Goal: Task Accomplishment & Management: Manage account settings

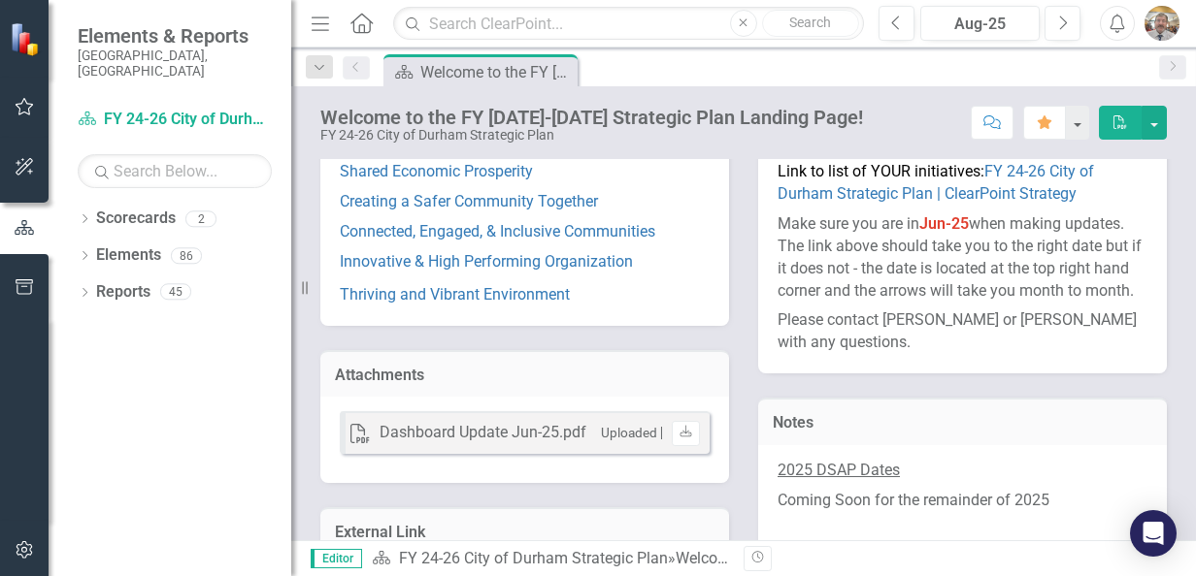
scroll to position [481, 0]
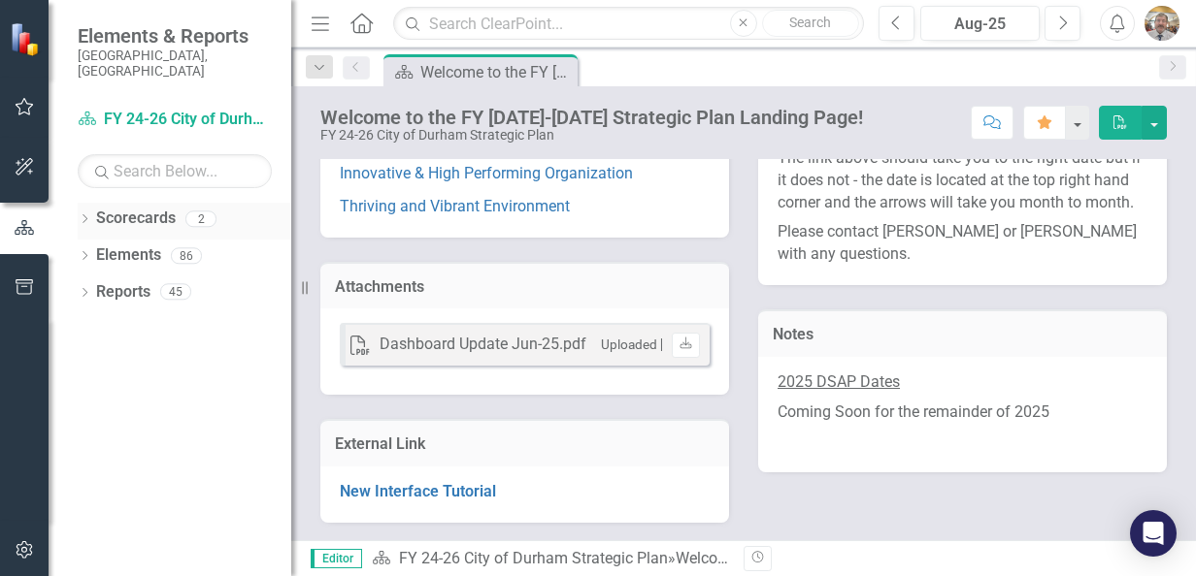
click at [140, 211] on link "Scorecards" at bounding box center [136, 219] width 80 height 22
click at [141, 211] on link "Scorecards" at bounding box center [136, 219] width 80 height 22
click at [140, 212] on link "Scorecards" at bounding box center [136, 219] width 80 height 22
click at [17, 109] on icon "button" at bounding box center [25, 107] width 20 height 16
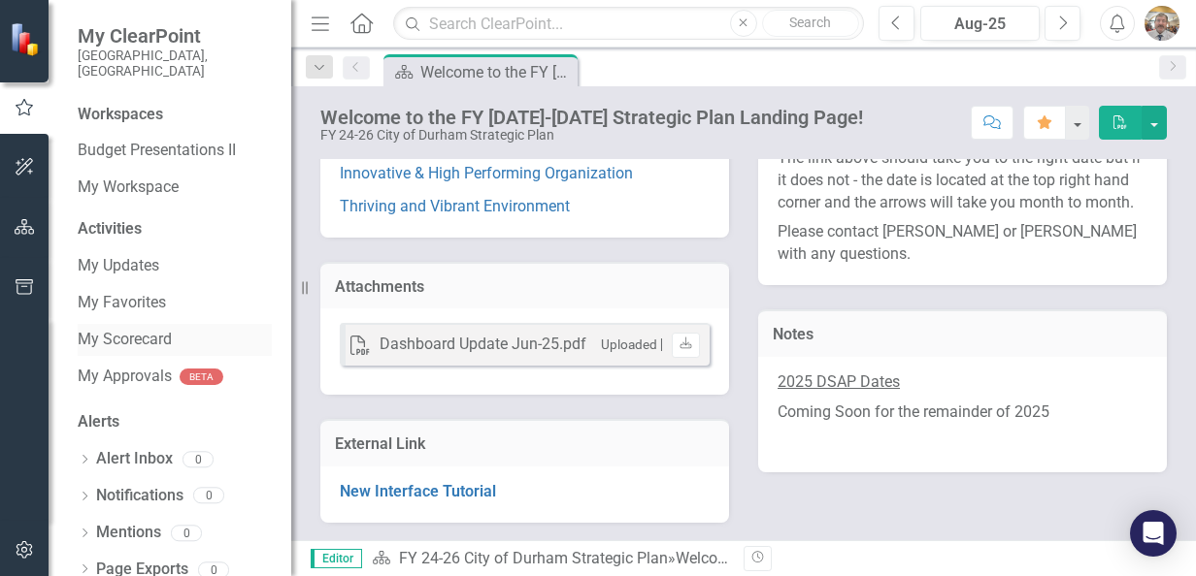
click at [153, 329] on link "My Scorecard" at bounding box center [175, 340] width 194 height 22
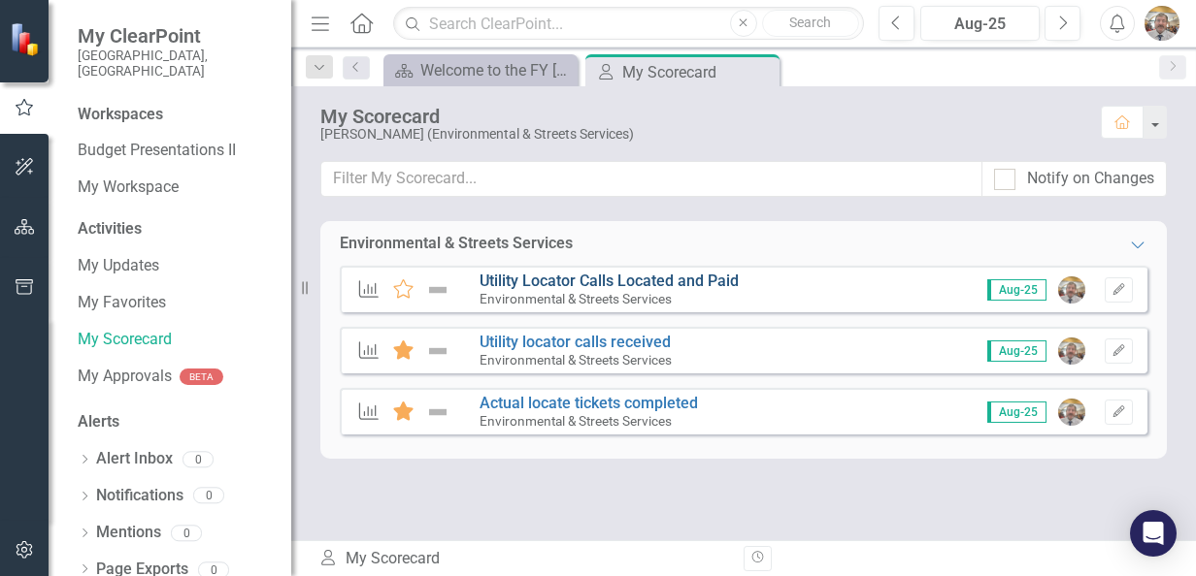
click at [663, 279] on link "Utility Locator Calls Located and Paid" at bounding box center [608, 281] width 259 height 18
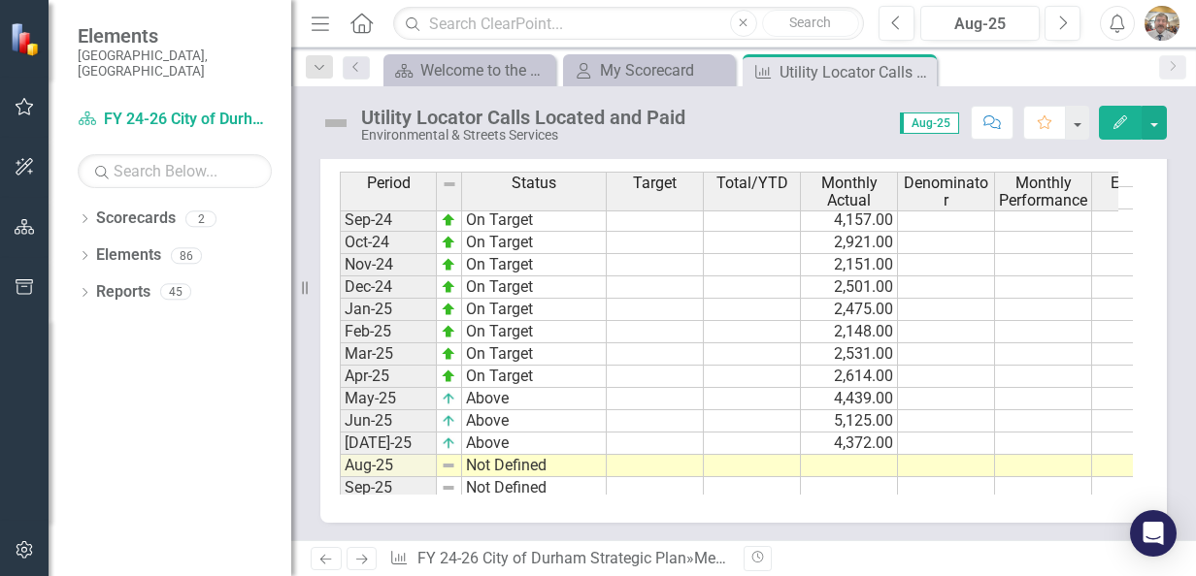
scroll to position [970, 0]
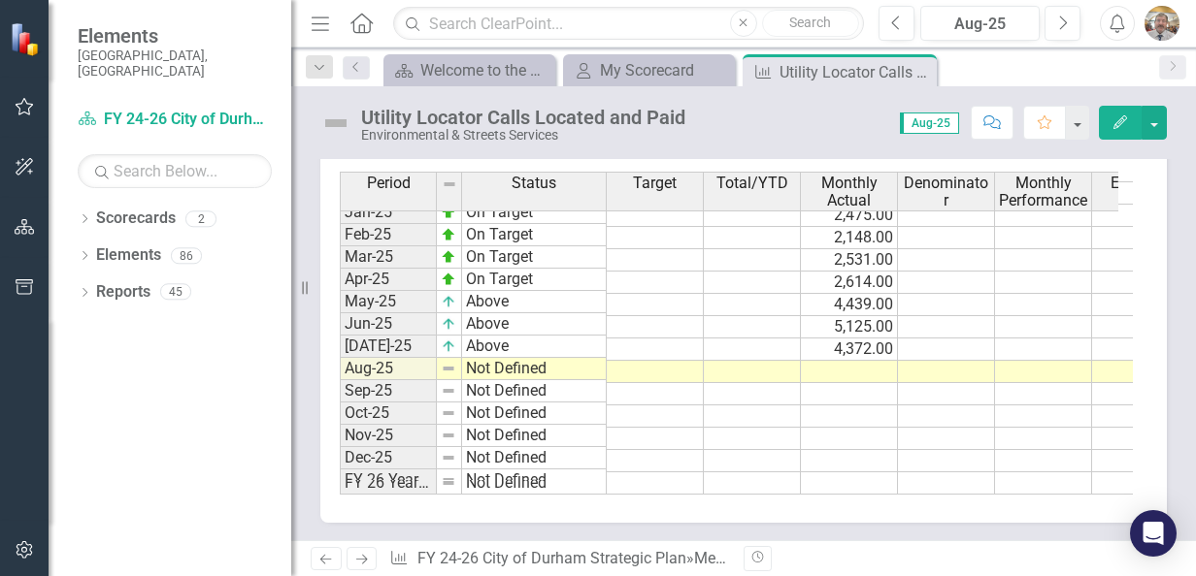
click at [871, 367] on td at bounding box center [849, 372] width 97 height 22
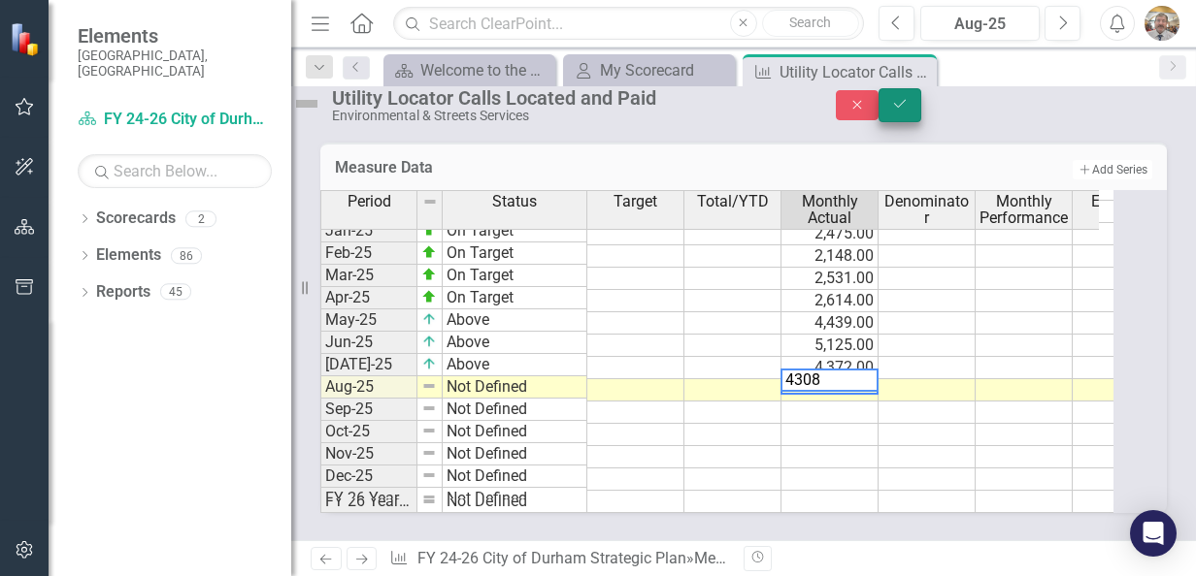
type textarea "4308"
click at [921, 112] on button "Save" at bounding box center [899, 105] width 43 height 34
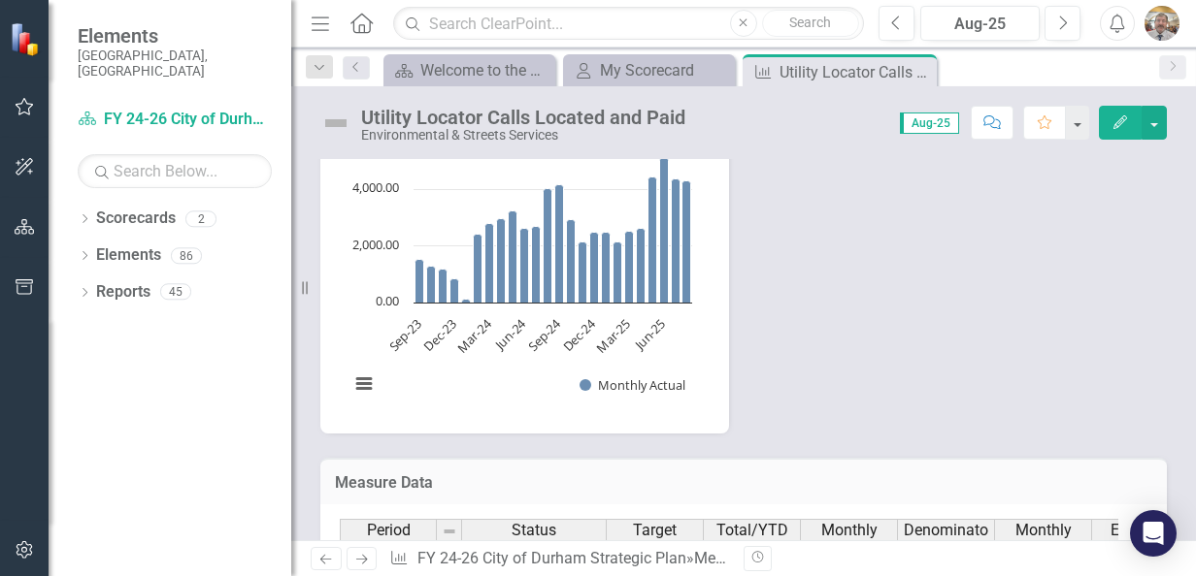
scroll to position [388, 0]
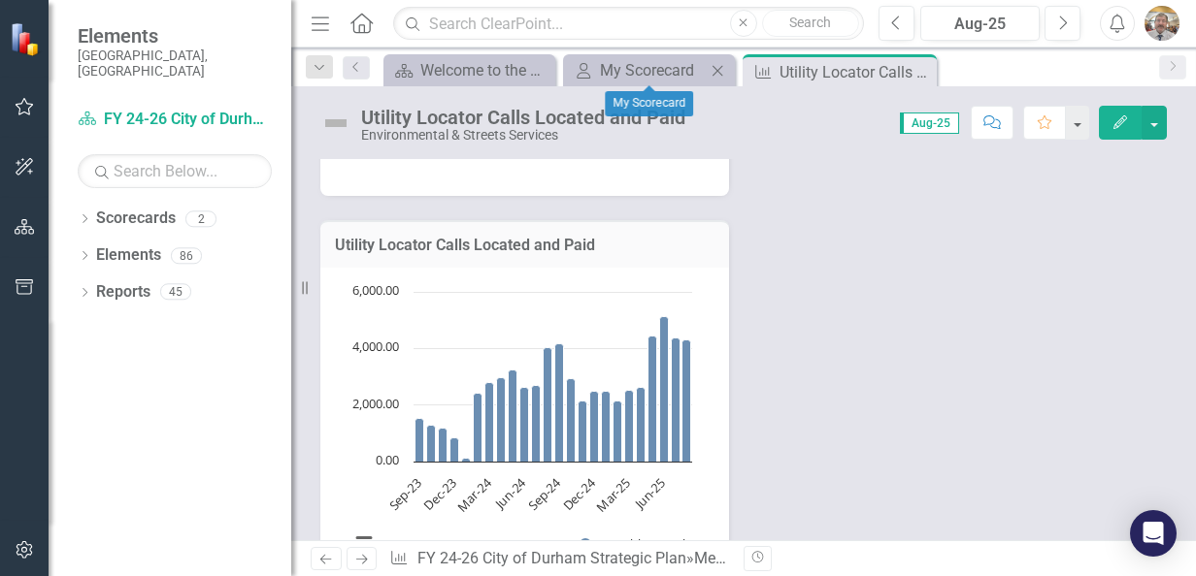
click at [642, 82] on div "My Scorecard My Scorecard Close" at bounding box center [649, 70] width 172 height 32
click at [642, 78] on div "My Scorecard" at bounding box center [653, 70] width 106 height 24
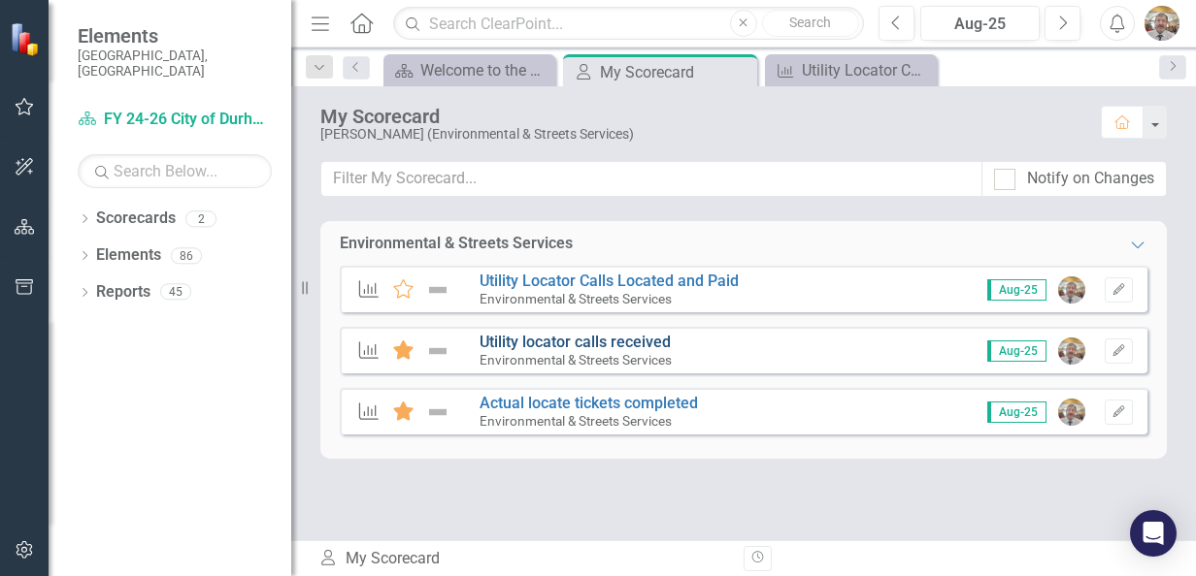
click at [617, 342] on link "Utility locator calls received" at bounding box center [574, 342] width 191 height 18
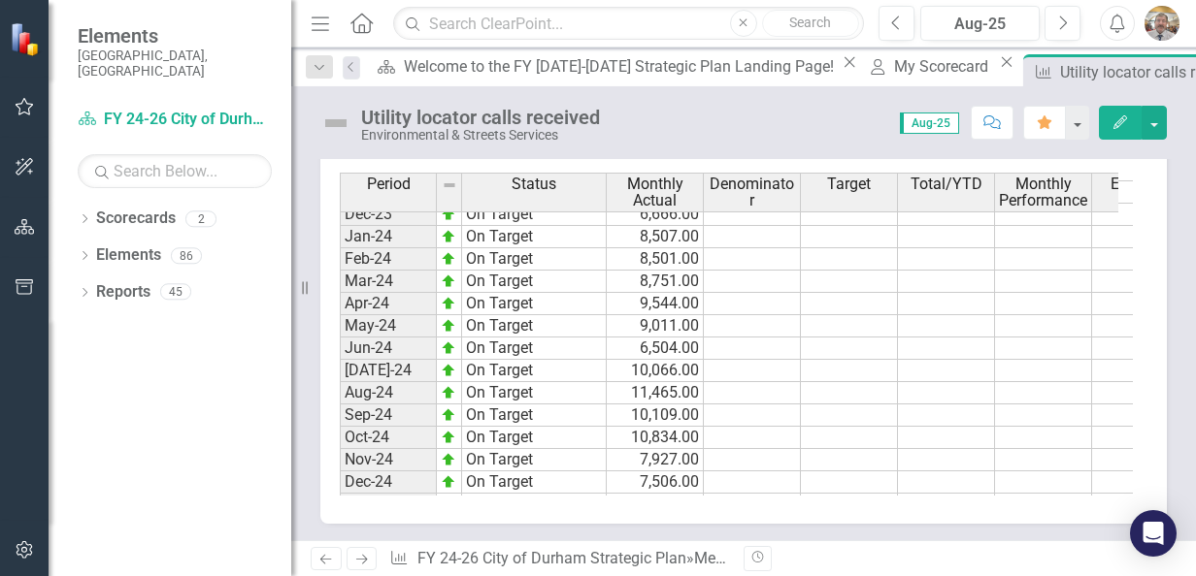
scroll to position [970, 0]
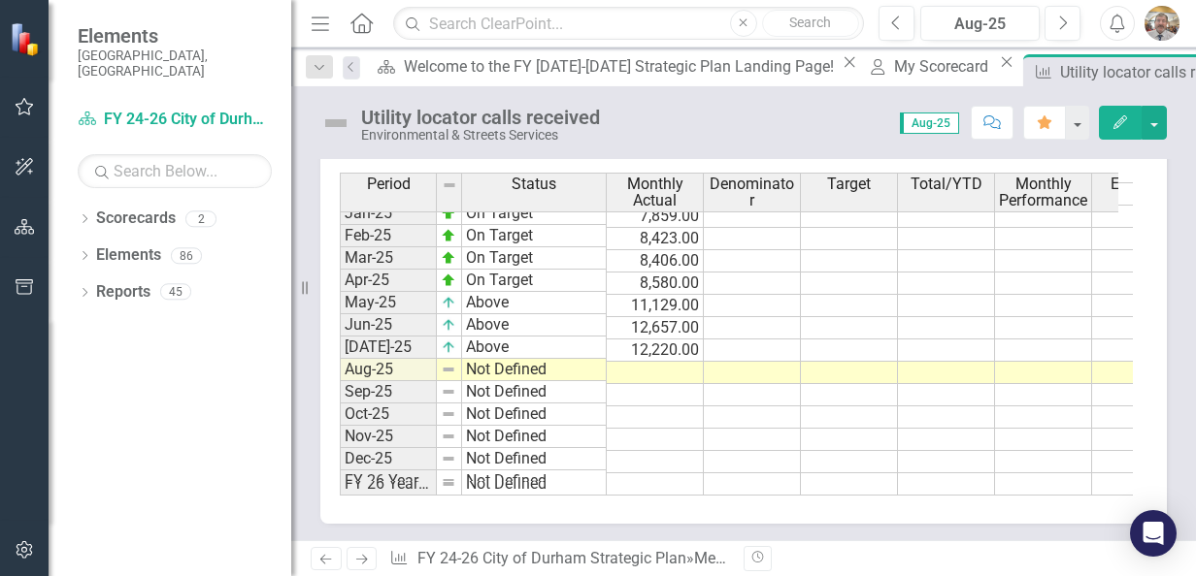
click at [662, 363] on td at bounding box center [655, 373] width 97 height 22
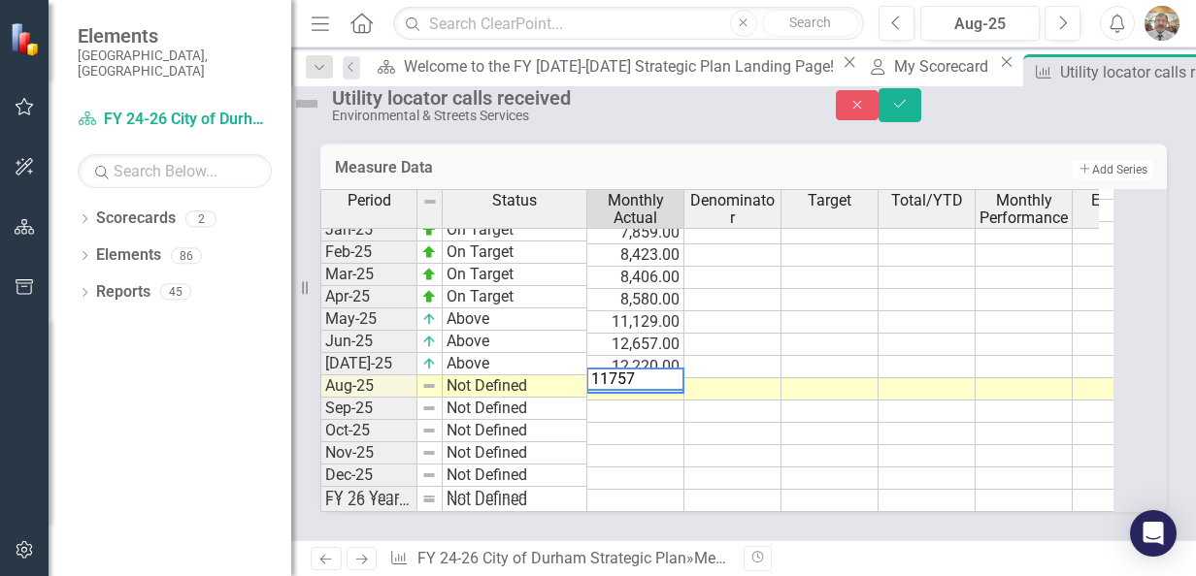
type textarea "11757"
click at [707, 373] on tbody "Jan-24 On Target 8,507.00 Feb-24 On Target 8,501.00 Mar-24 On Target 8,751.00 A…" at bounding box center [744, 232] width 849 height 559
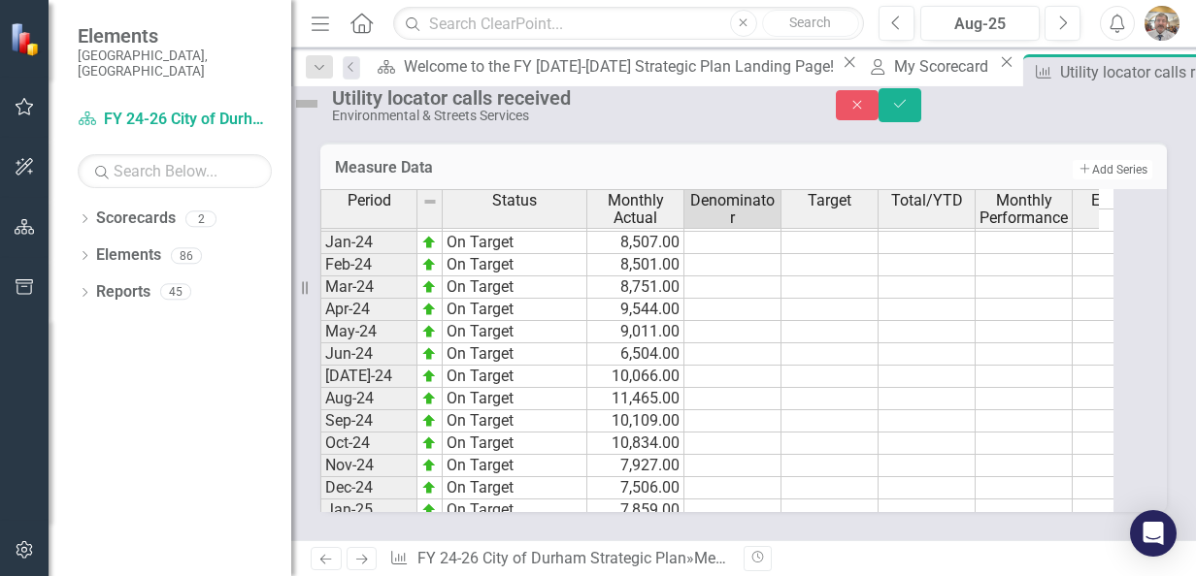
scroll to position [981, 0]
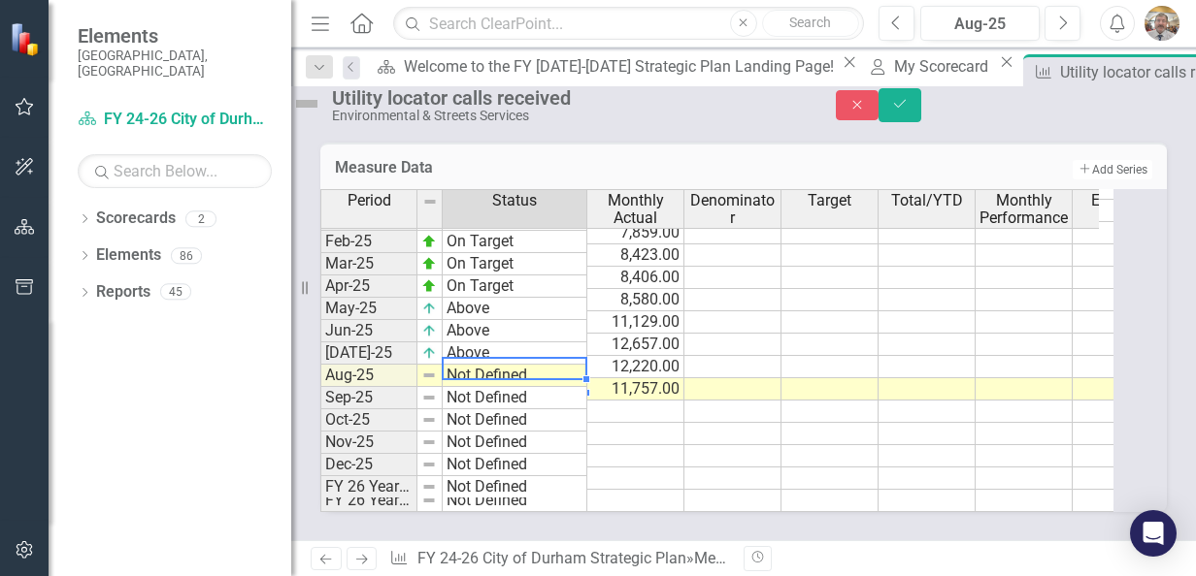
click at [489, 365] on td "Not Defined" at bounding box center [515, 376] width 145 height 22
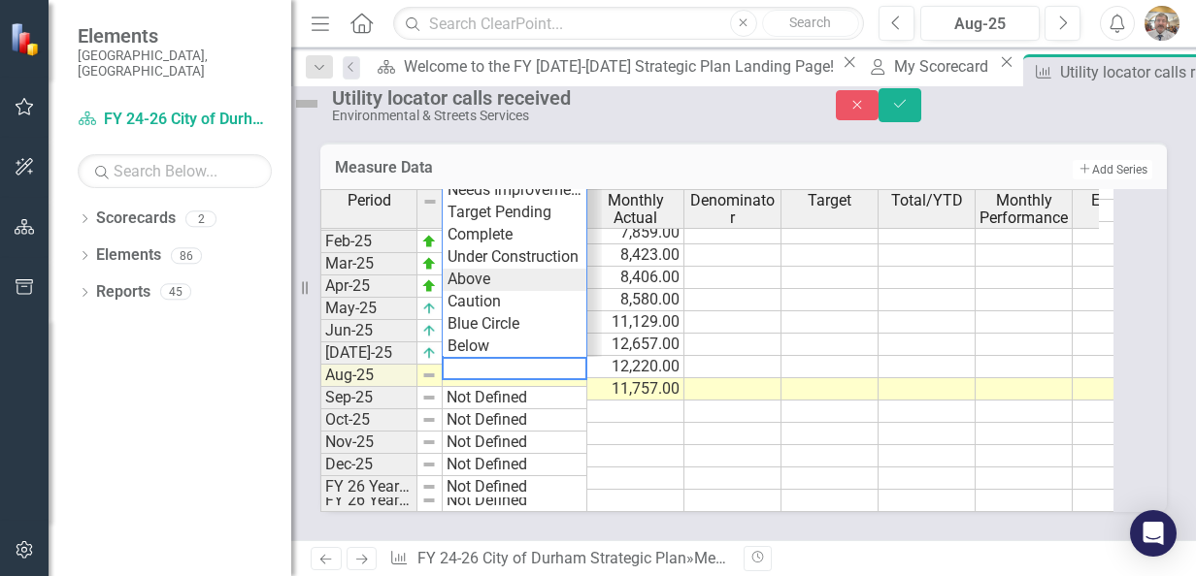
scroll to position [0, 0]
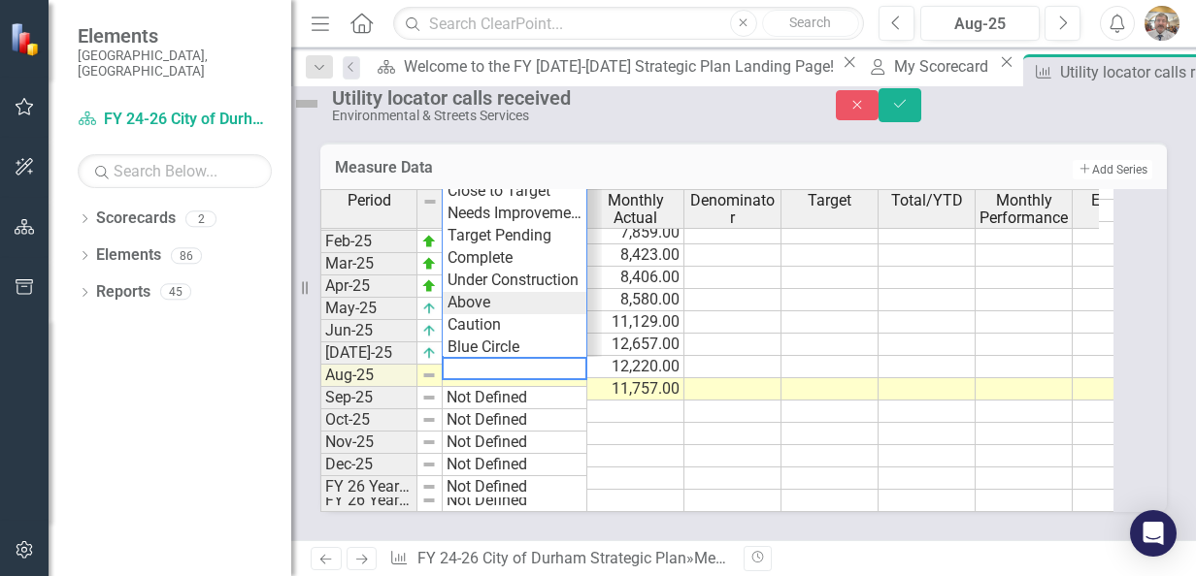
click at [514, 291] on div "Period Status Monthly Actual Denominator Target Total/YTD Monthly Performance E…" at bounding box center [716, 350] width 793 height 323
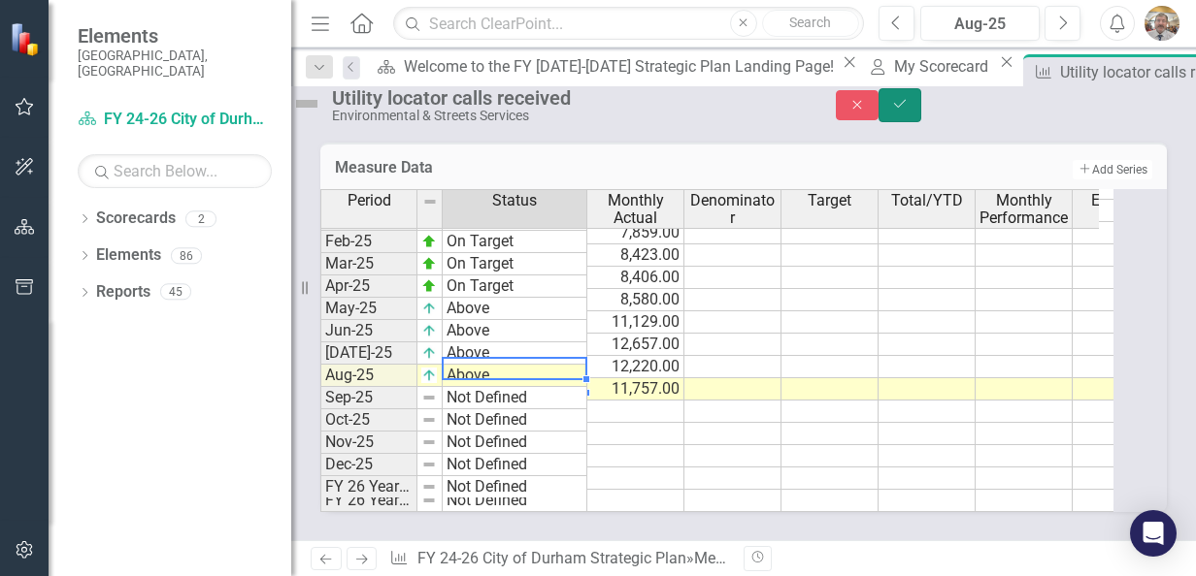
click at [921, 105] on button "Save" at bounding box center [899, 105] width 43 height 34
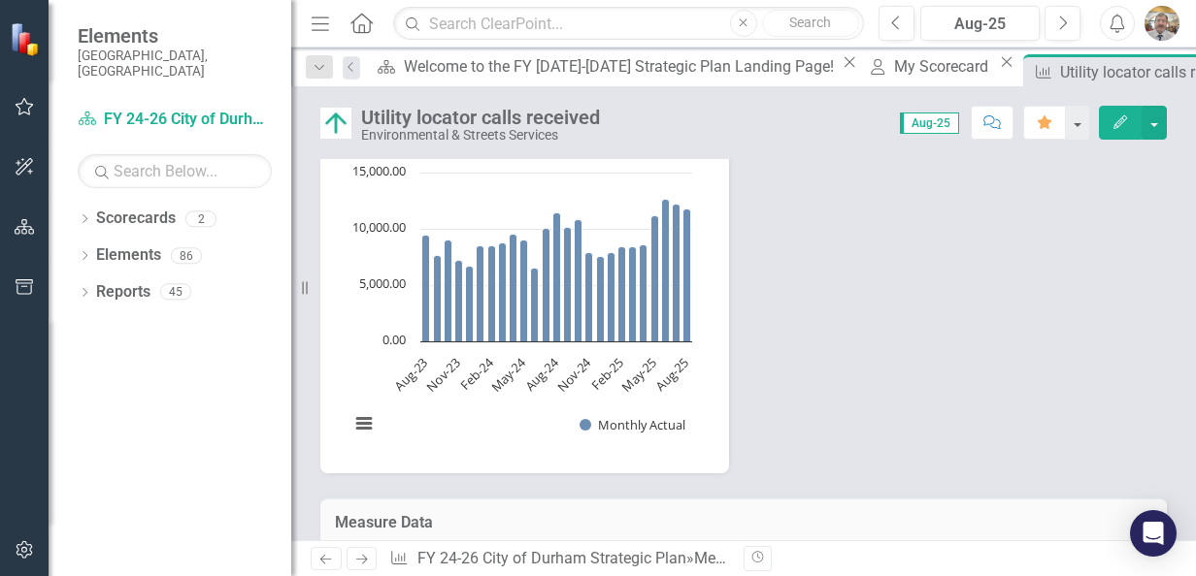
scroll to position [550, 0]
click at [894, 75] on div "My Scorecard" at bounding box center [944, 66] width 100 height 24
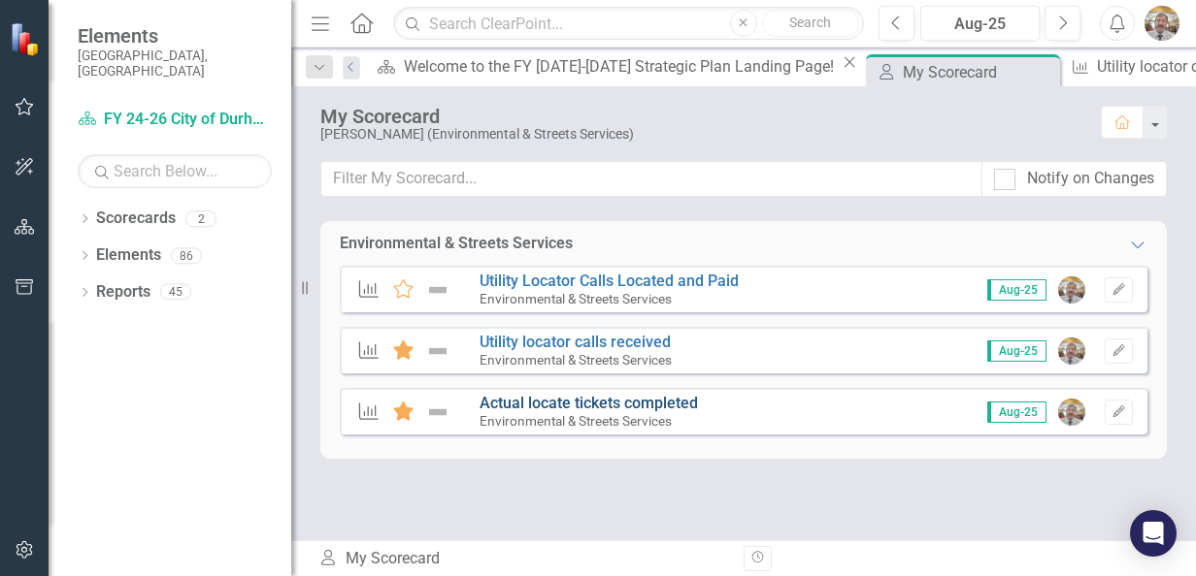
click at [599, 406] on link "Actual locate tickets completed" at bounding box center [588, 403] width 218 height 18
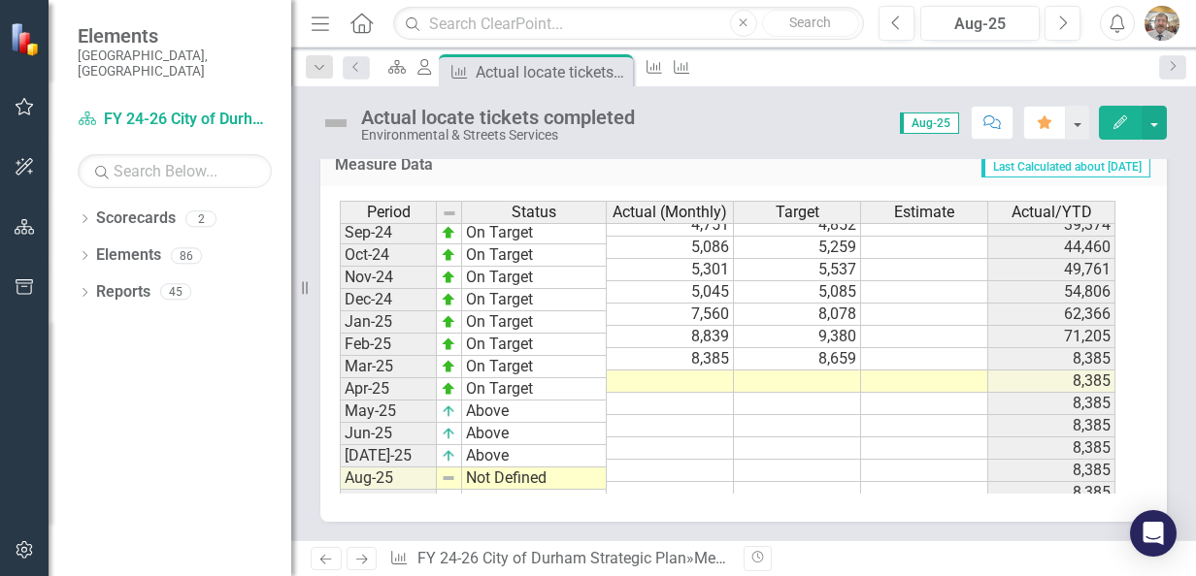
scroll to position [970, 0]
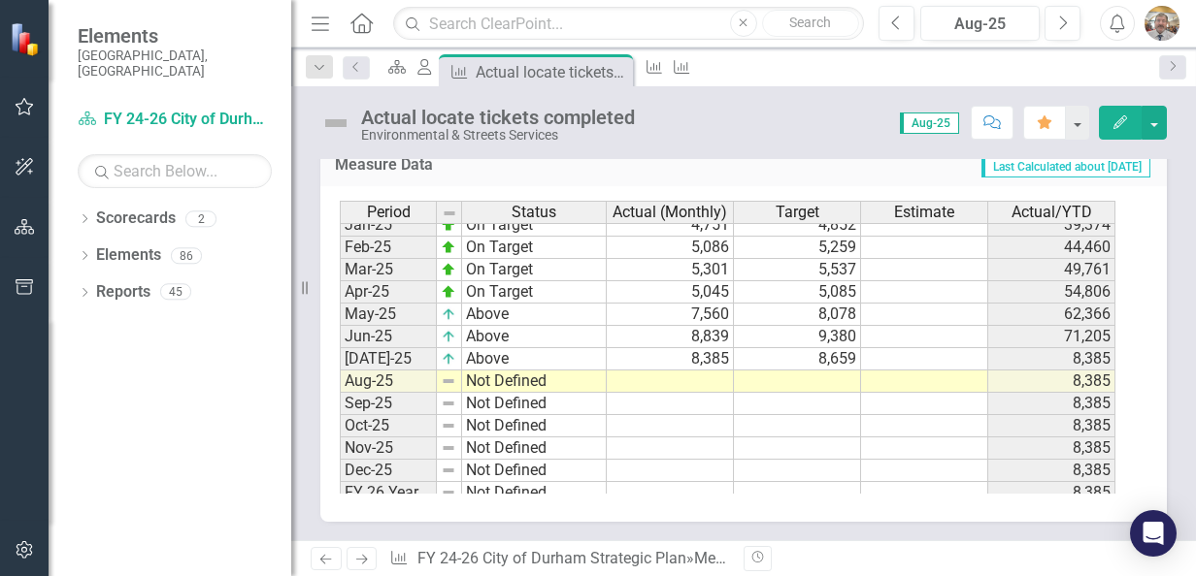
click at [714, 375] on td at bounding box center [670, 382] width 127 height 22
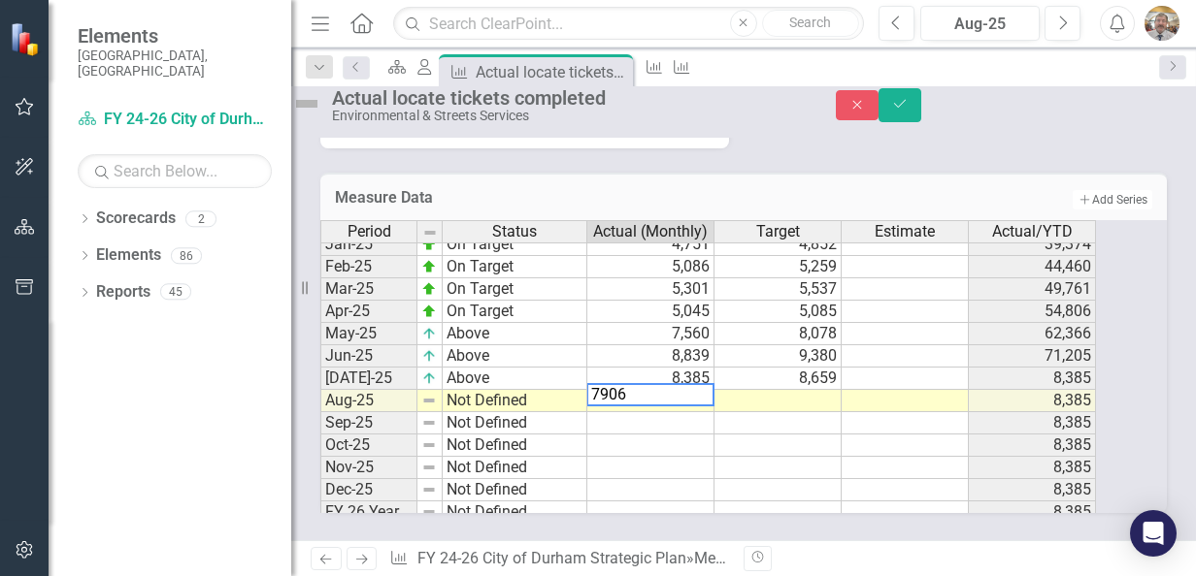
click at [811, 390] on td at bounding box center [777, 401] width 127 height 22
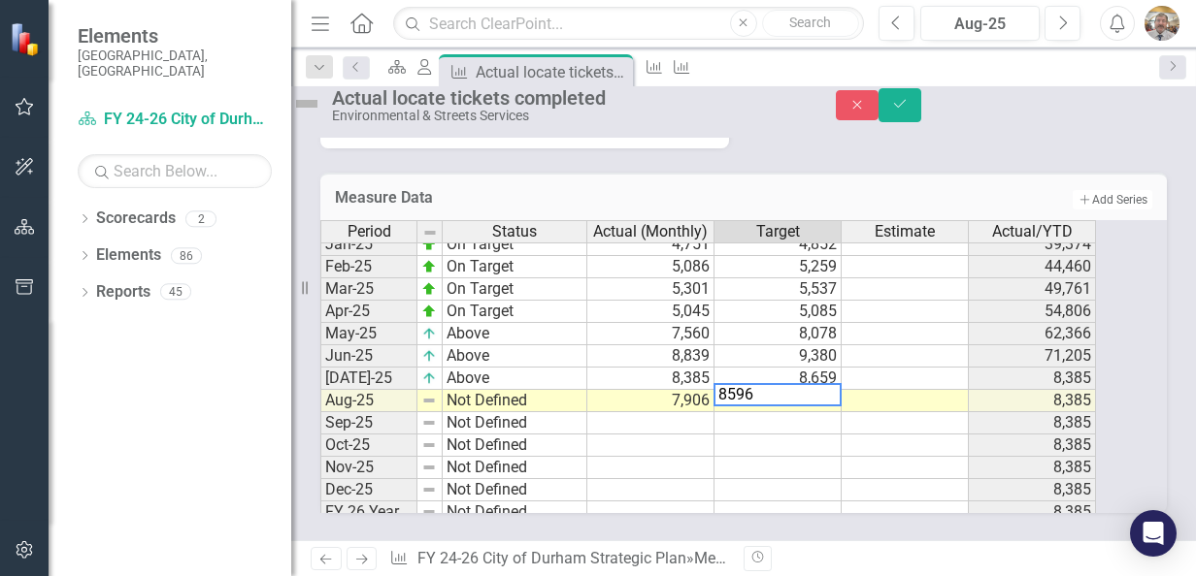
click at [811, 383] on textarea "8596" at bounding box center [777, 394] width 128 height 23
type textarea "8596"
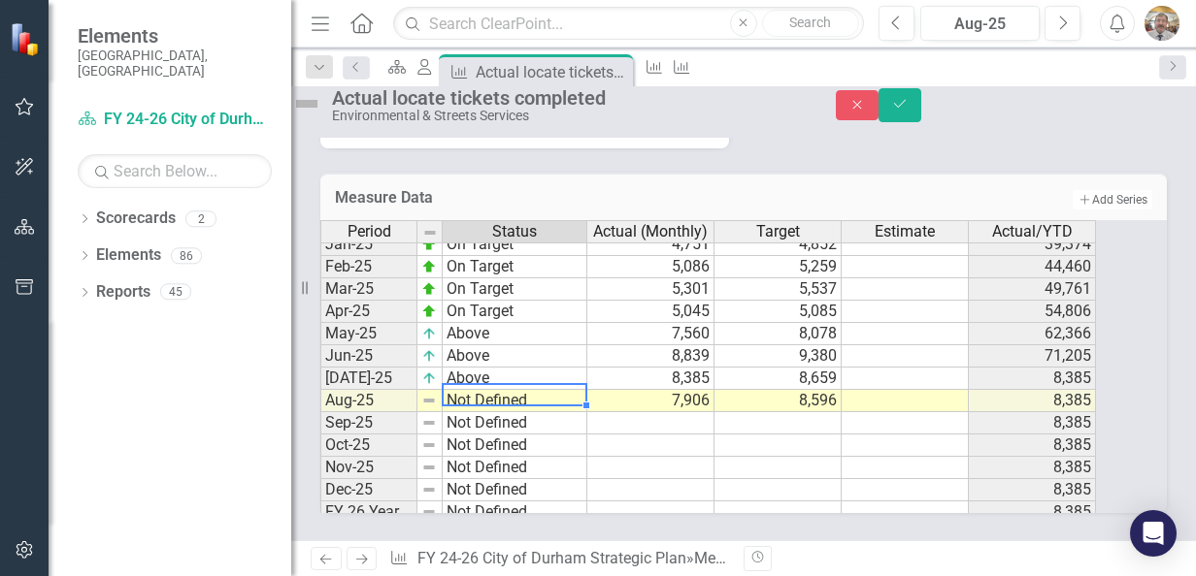
click at [490, 390] on td "Not Defined" at bounding box center [515, 401] width 145 height 22
click at [493, 390] on td "Not Defined" at bounding box center [515, 401] width 145 height 22
click at [505, 390] on td "Not Defined" at bounding box center [515, 401] width 145 height 22
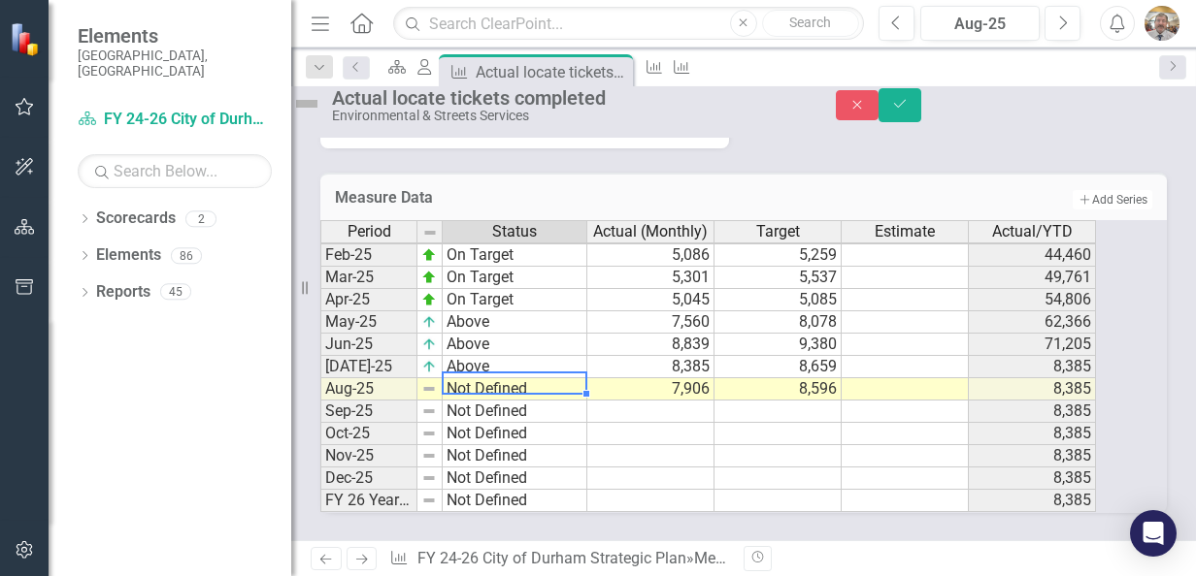
click at [528, 378] on td "Not Defined" at bounding box center [515, 389] width 145 height 22
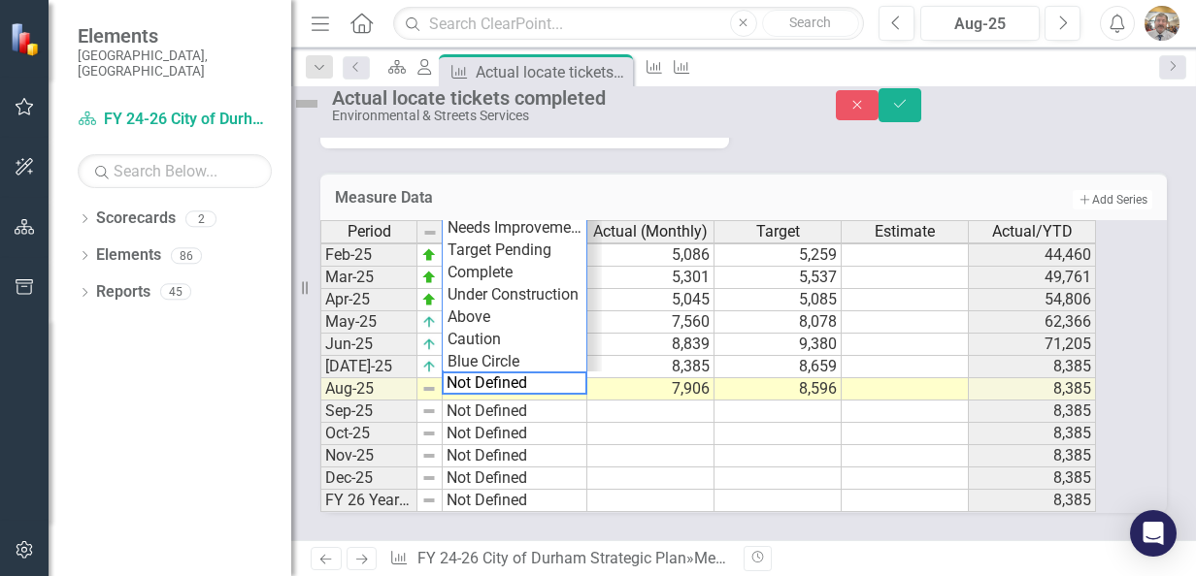
click at [545, 220] on div "Period Status Actual (Monthly) Target Estimate Actual/YTD Jan-24 On Target 6,54…" at bounding box center [716, 366] width 793 height 293
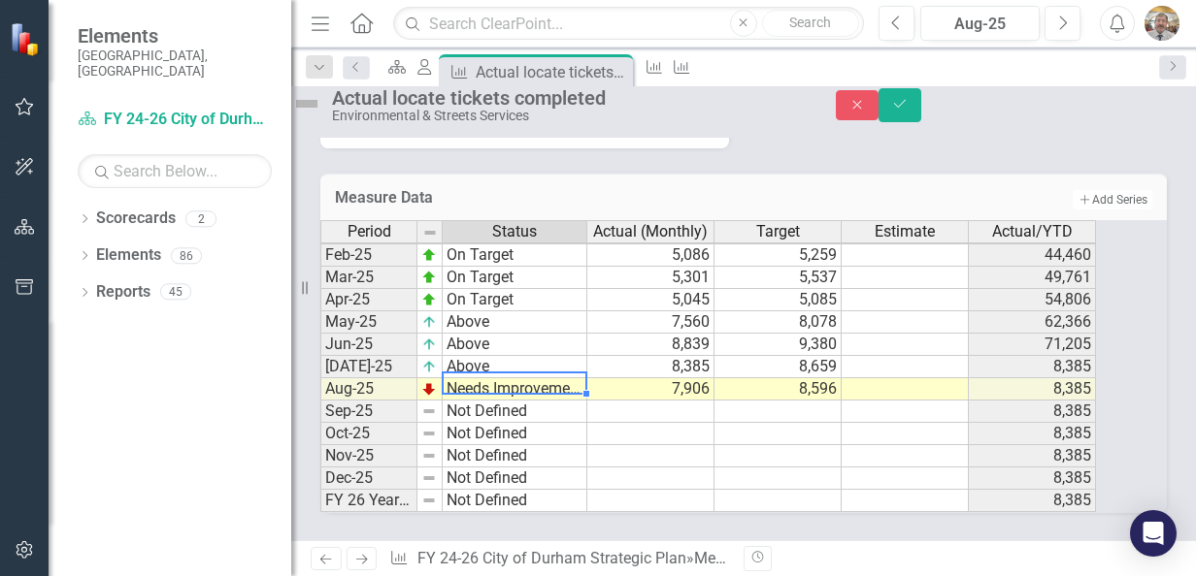
click at [572, 378] on td "Needs Improvement" at bounding box center [515, 389] width 145 height 22
click at [587, 378] on td "Needs Improvement" at bounding box center [515, 389] width 145 height 22
click at [578, 378] on td "Needs Improvement" at bounding box center [515, 389] width 145 height 22
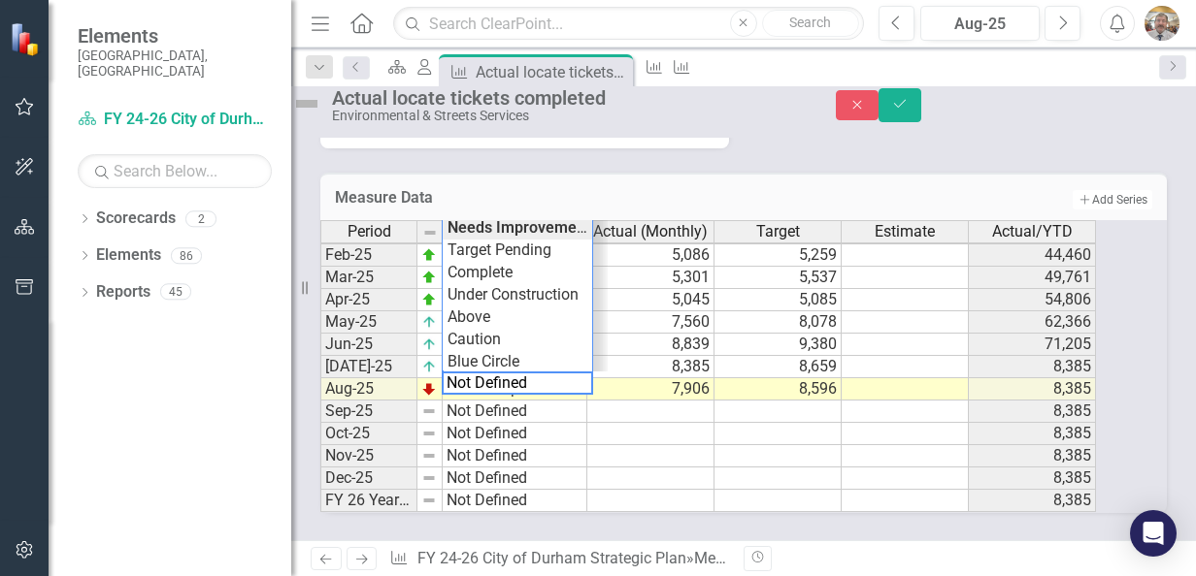
click at [524, 314] on div "Period Status Actual (Monthly) Target Estimate Actual/YTD Jan-24 On Target 6,54…" at bounding box center [716, 366] width 793 height 293
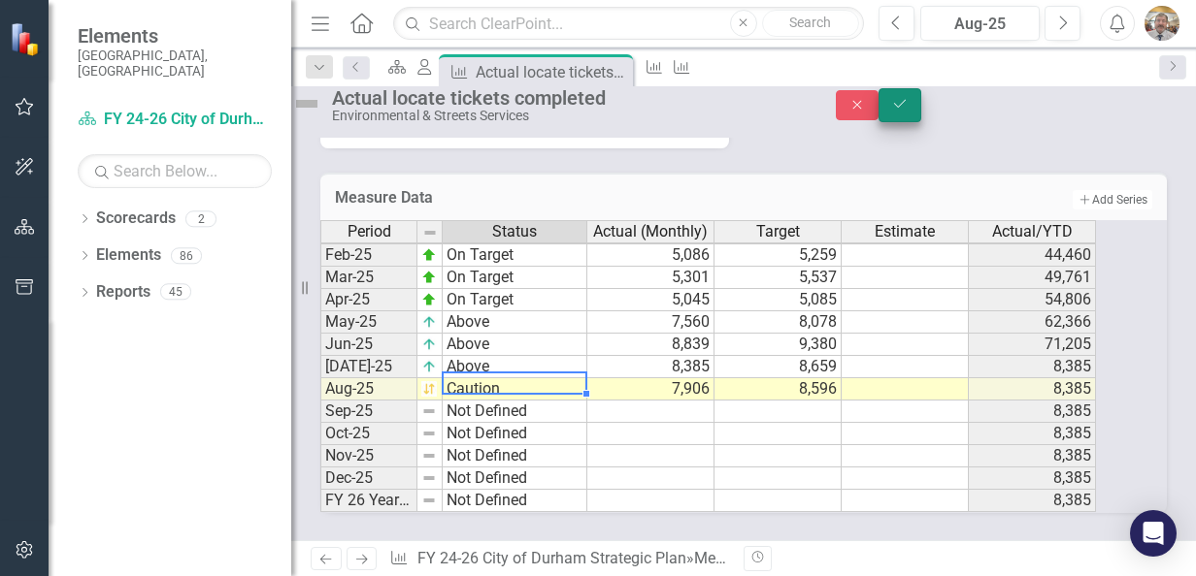
type textarea "Caution"
click at [921, 105] on button "Save" at bounding box center [899, 105] width 43 height 34
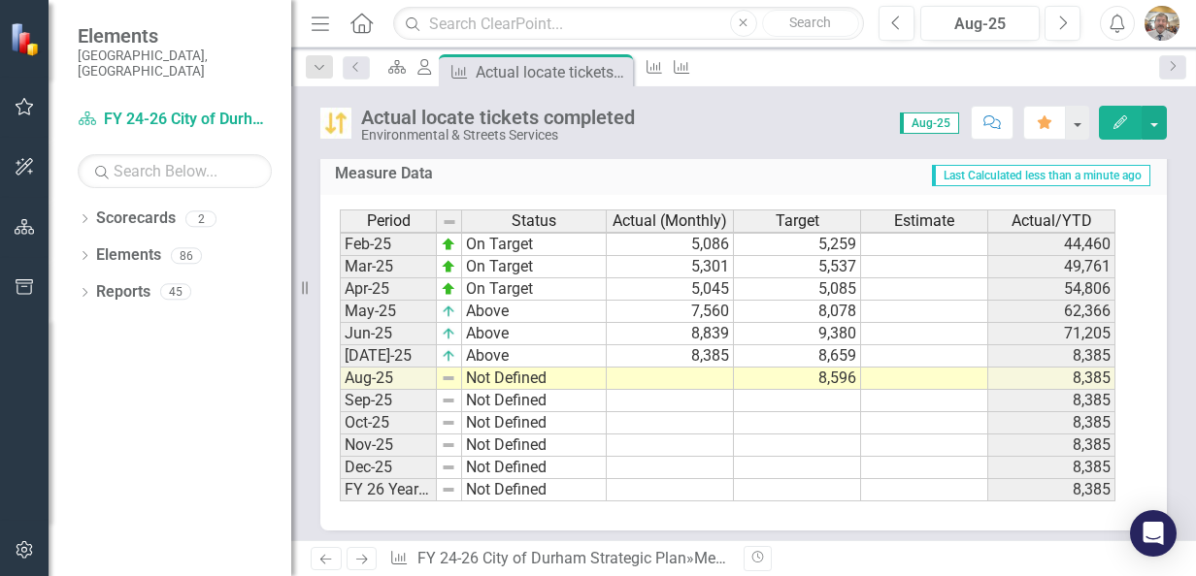
scroll to position [843, 0]
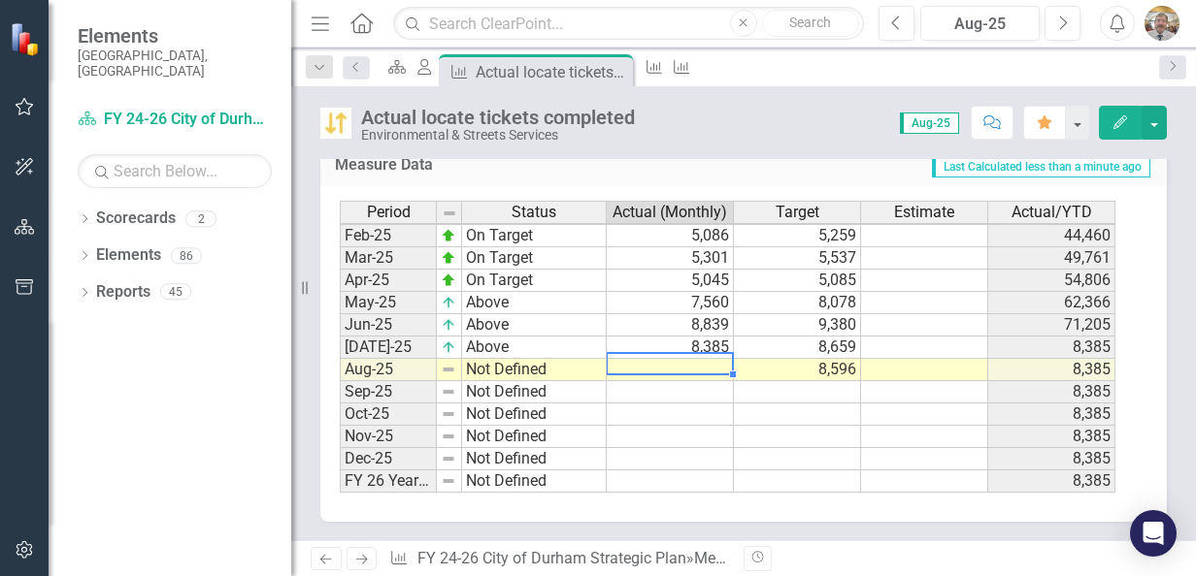
click at [710, 359] on td at bounding box center [670, 370] width 127 height 22
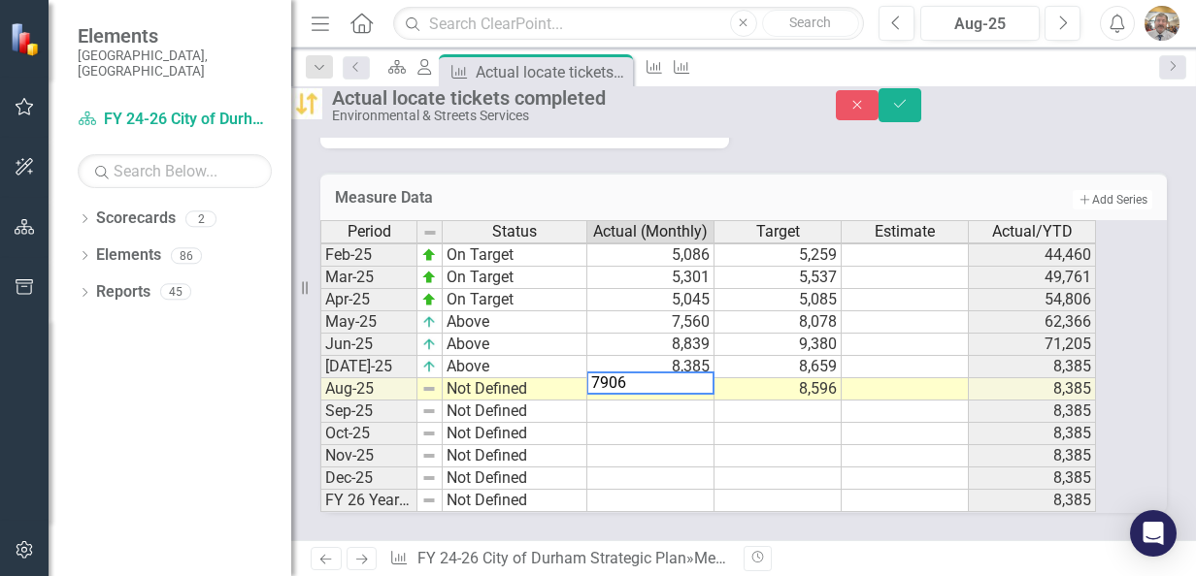
type textarea "7906"
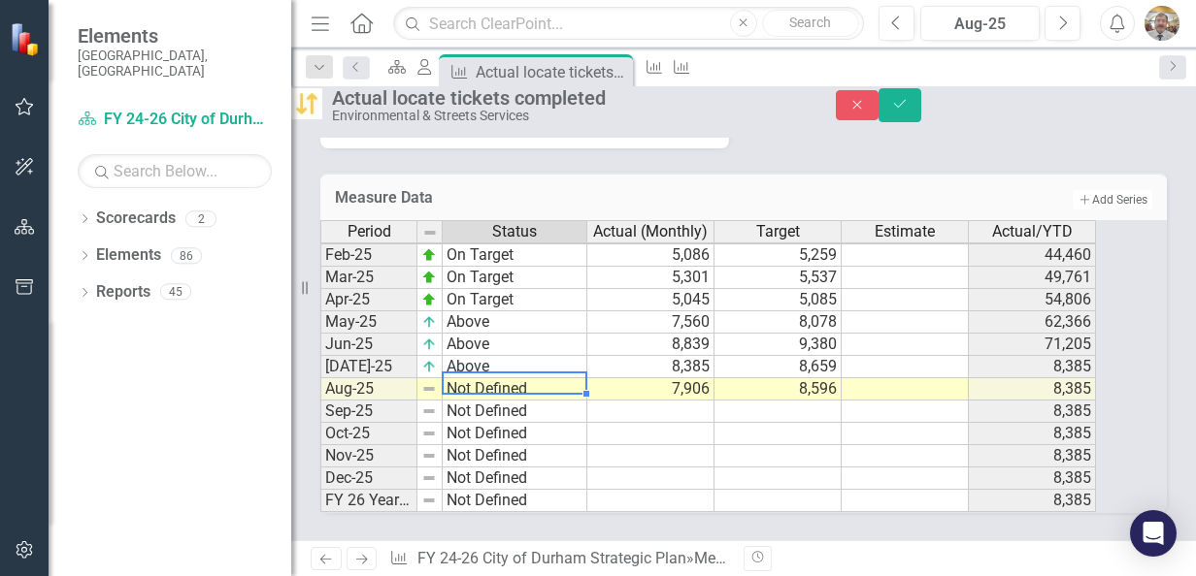
click at [534, 378] on td "Not Defined" at bounding box center [515, 389] width 145 height 22
click at [524, 378] on td "Not Defined" at bounding box center [515, 389] width 145 height 22
click at [493, 378] on td "Not Defined" at bounding box center [515, 389] width 145 height 22
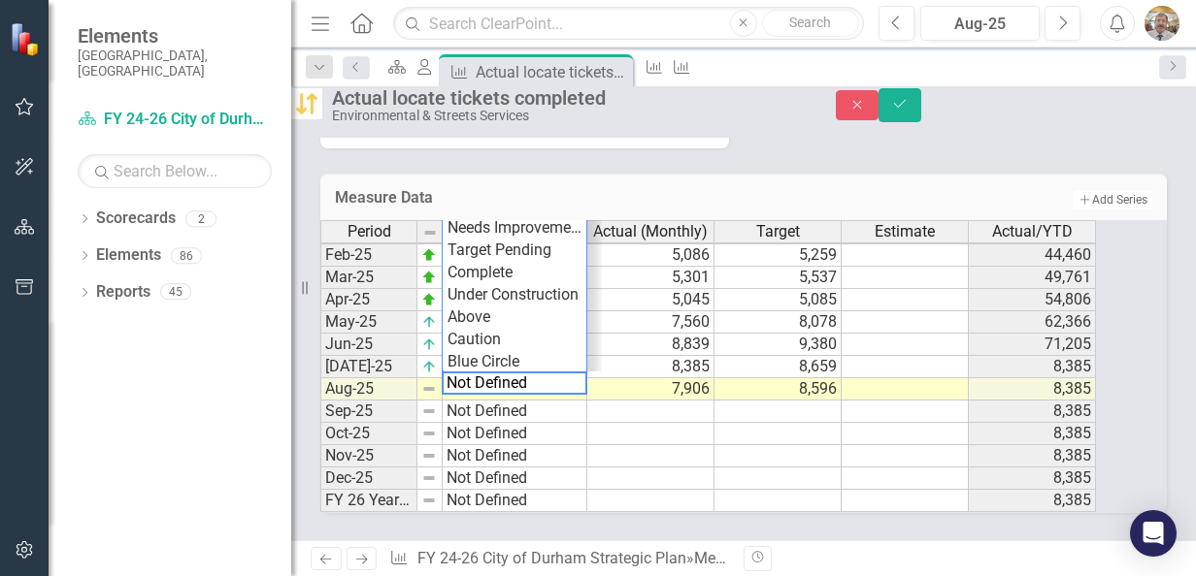
scroll to position [23, 0]
click at [531, 289] on div "Period Status Actual (Monthly) Target Estimate Actual/YTD Jan-24 On Target 6,54…" at bounding box center [716, 366] width 793 height 293
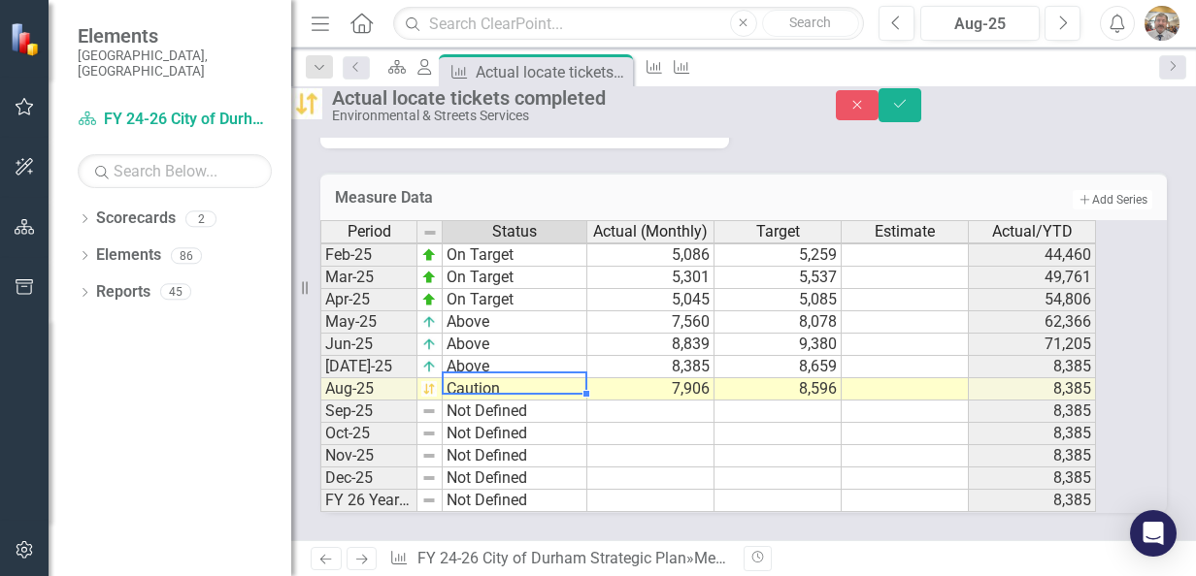
click at [587, 378] on td "Caution" at bounding box center [515, 389] width 145 height 22
click at [555, 378] on td "Caution" at bounding box center [515, 389] width 145 height 22
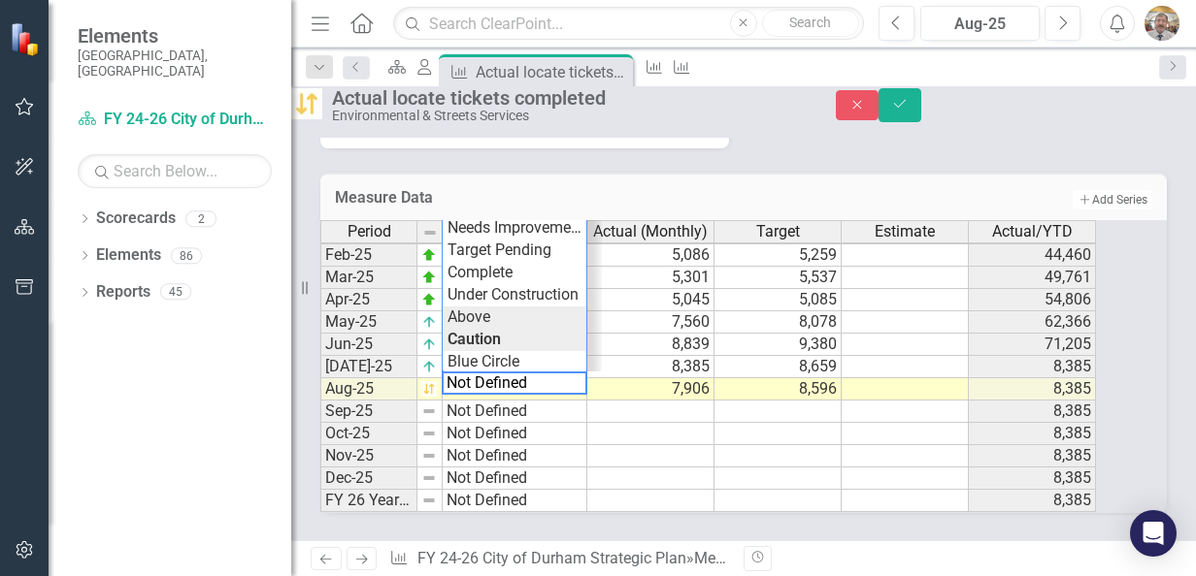
click at [519, 300] on div "Period Status Actual (Monthly) Target Estimate Actual/YTD Jan-24 On Target 6,54…" at bounding box center [716, 366] width 793 height 293
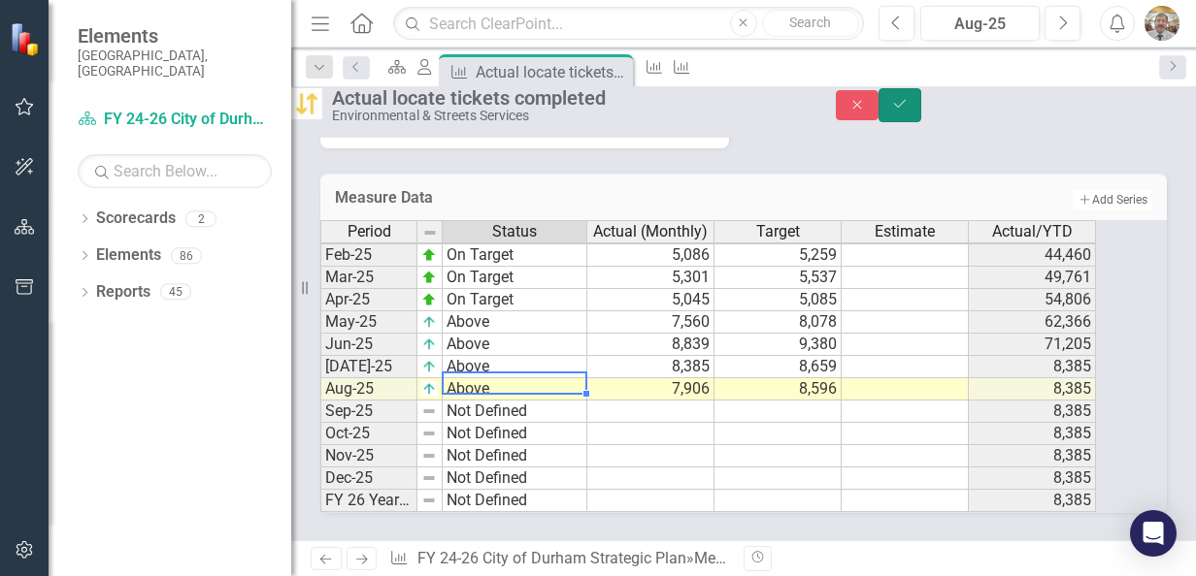
click at [908, 111] on icon "Save" at bounding box center [899, 104] width 17 height 14
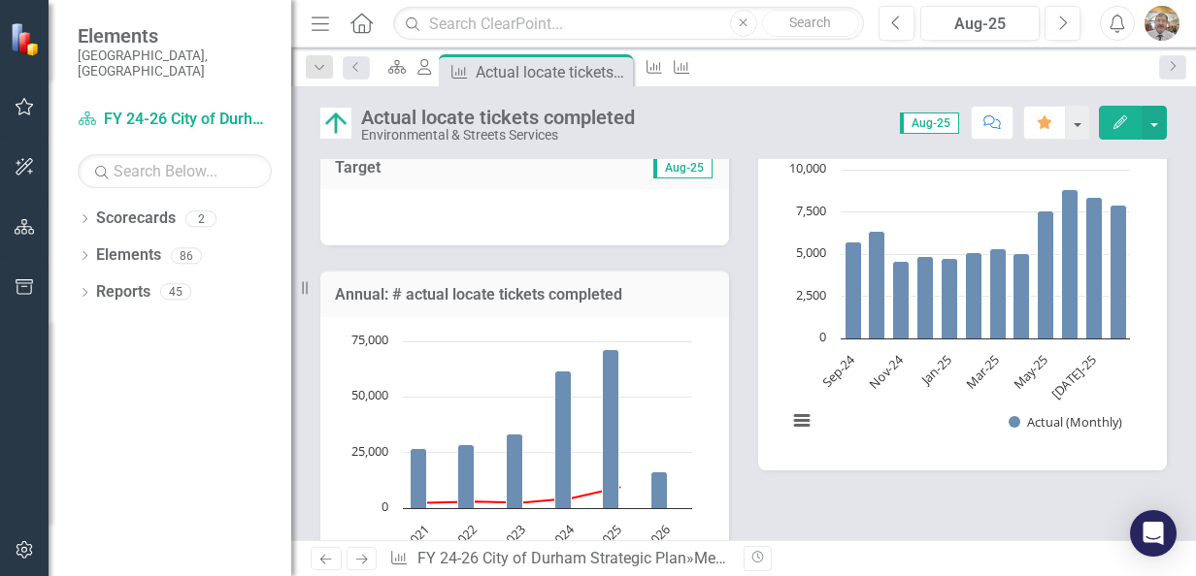
scroll to position [261, 0]
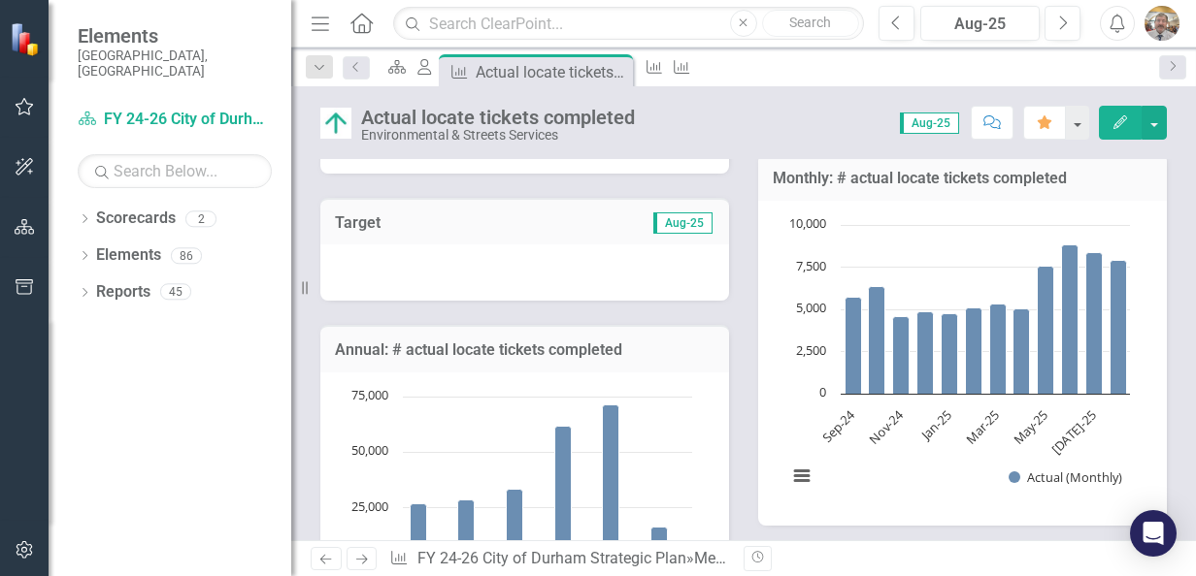
click at [1162, 15] on img "button" at bounding box center [1161, 23] width 35 height 35
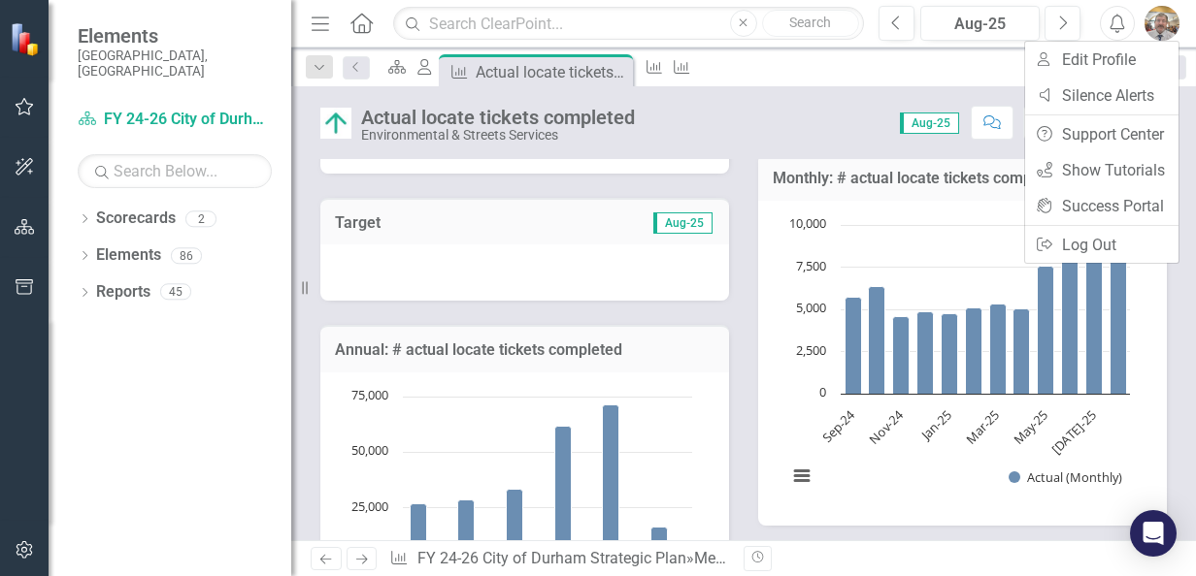
click at [871, 67] on div "Scorecard My Scorecard Measure Actual locate tickets completed Pin Close Measur…" at bounding box center [764, 69] width 770 height 31
